Goal: Task Accomplishment & Management: Use online tool/utility

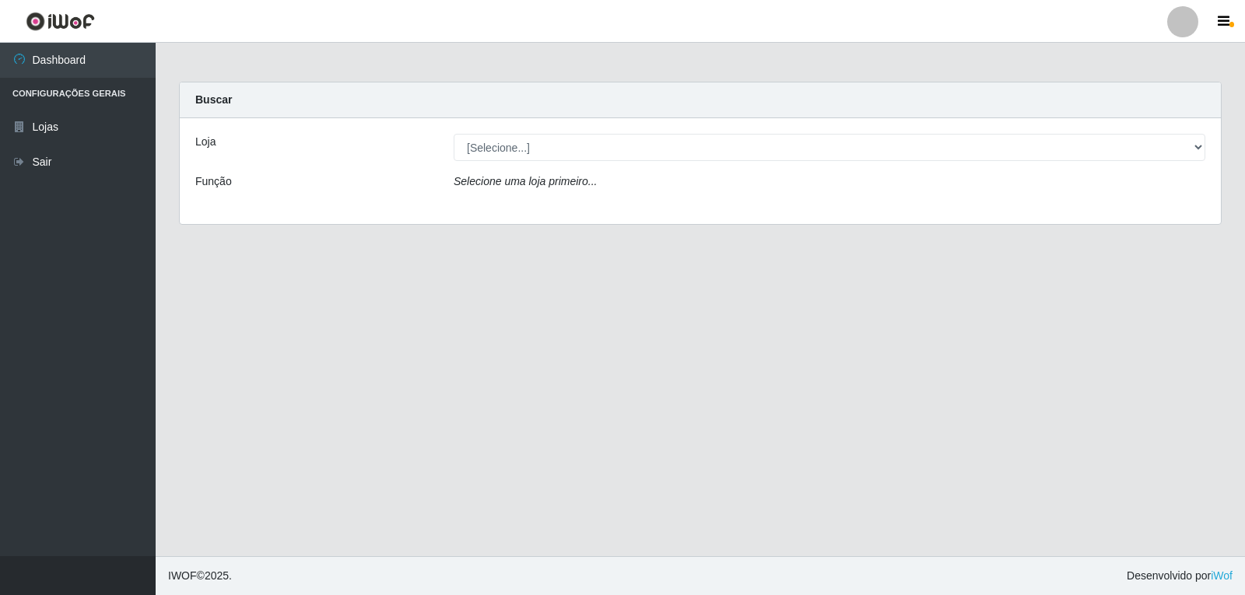
click at [855, 163] on div "Loja [Selecione...] [PERSON_NAME] Função Selecione uma loja primeiro..." at bounding box center [700, 171] width 1041 height 106
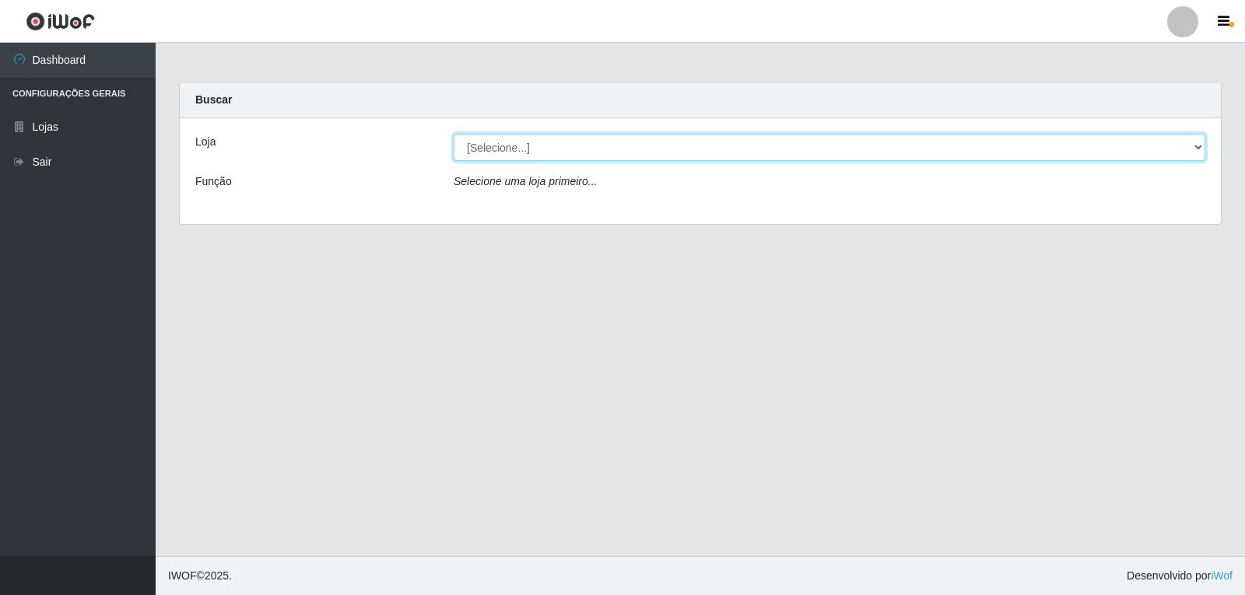
click at [852, 156] on select "[Selecione...] [PERSON_NAME]" at bounding box center [830, 147] width 752 height 27
select select "523"
click at [454, 134] on select "[Selecione...] [PERSON_NAME]" at bounding box center [830, 147] width 752 height 27
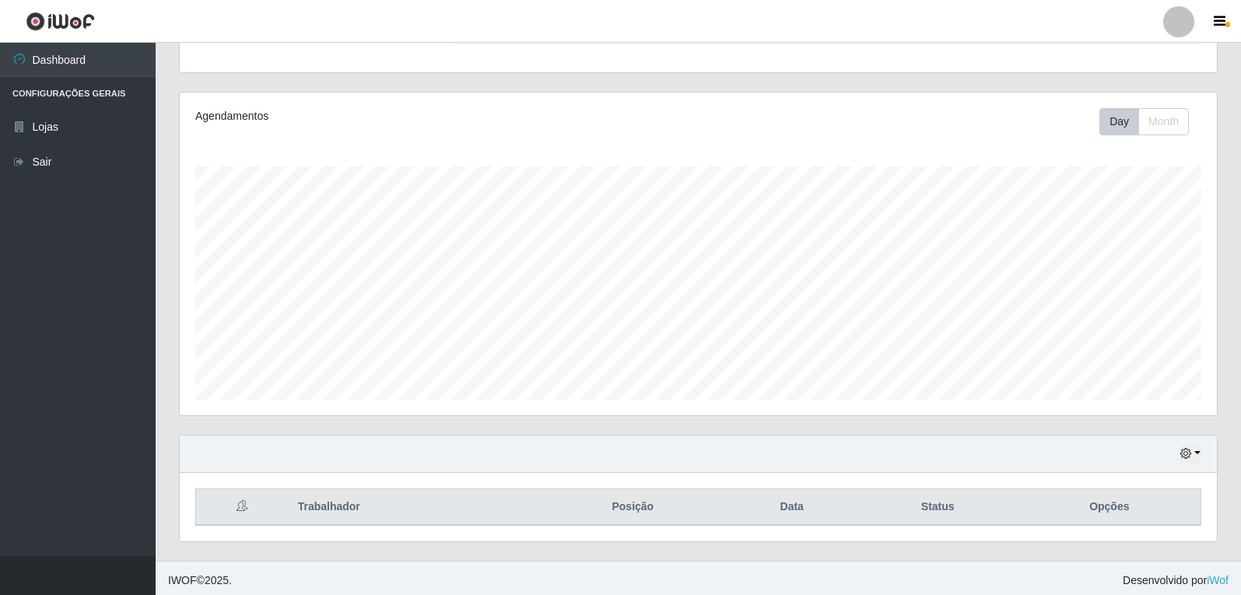
scroll to position [161, 0]
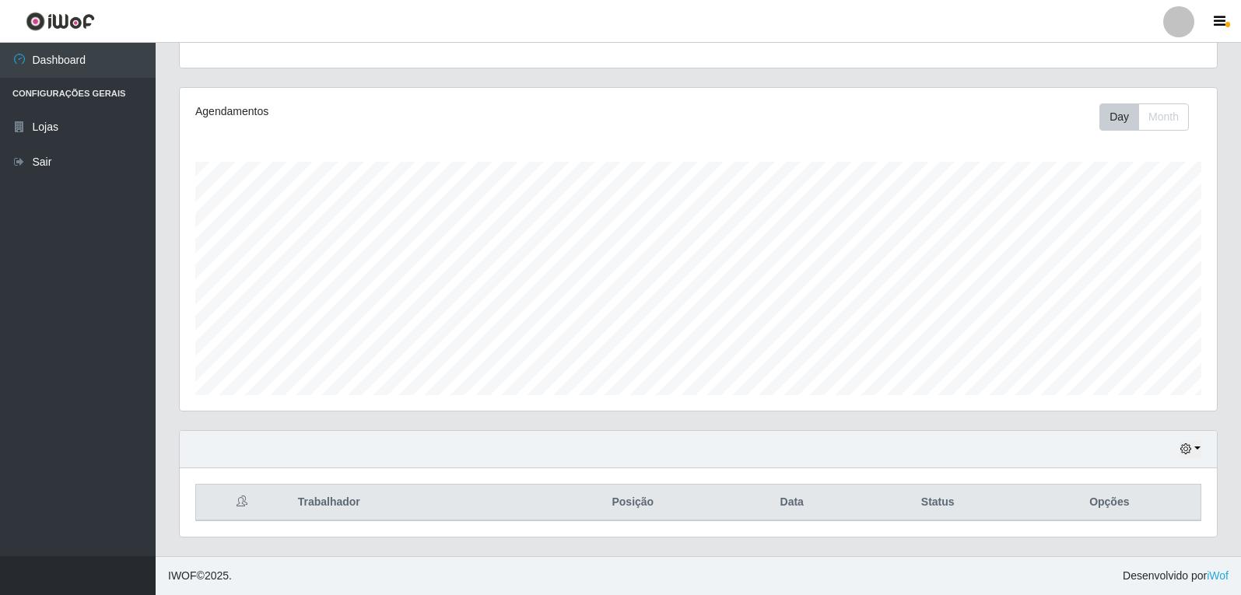
click at [1179, 449] on div "Hoje 1 dia 3 dias 1 Semana Não encerrados" at bounding box center [699, 449] width 1038 height 37
click at [1182, 449] on icon "button" at bounding box center [1186, 449] width 11 height 11
click at [1182, 450] on icon "button" at bounding box center [1186, 449] width 11 height 11
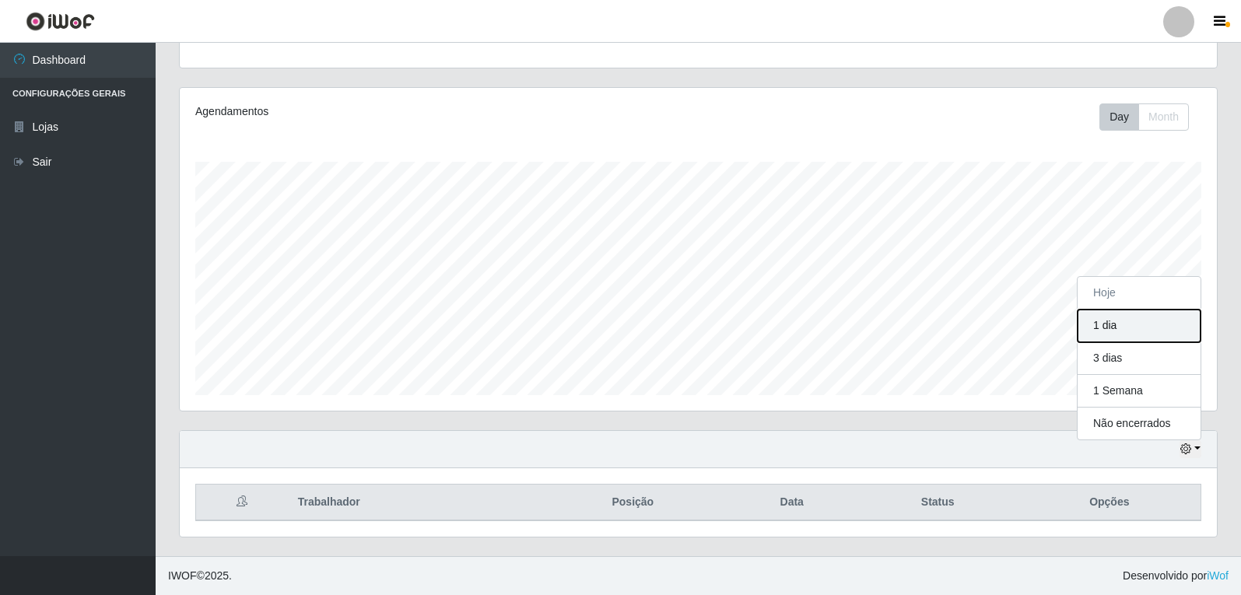
click at [1165, 325] on button "1 dia" at bounding box center [1139, 326] width 123 height 33
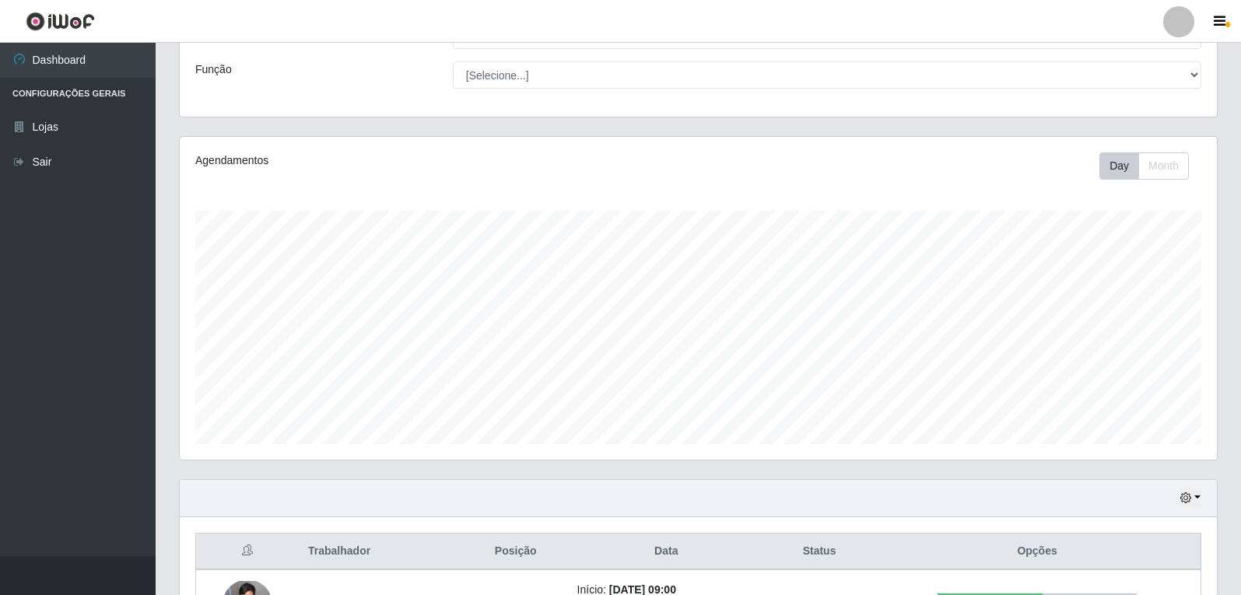
scroll to position [0, 0]
